Goal: Navigation & Orientation: Go to known website

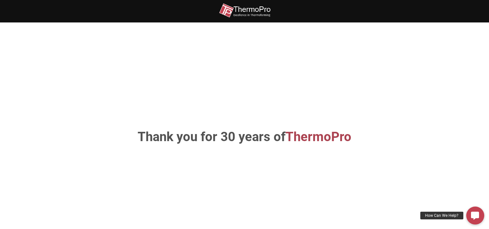
click at [256, 11] on img at bounding box center [244, 10] width 51 height 14
click at [255, 14] on img at bounding box center [244, 10] width 51 height 14
